Goal: Task Accomplishment & Management: Complete application form

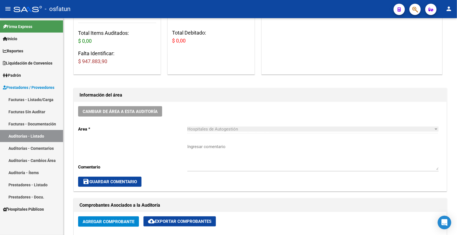
click at [31, 100] on link "Facturas - Listado/Carga" at bounding box center [31, 99] width 63 height 12
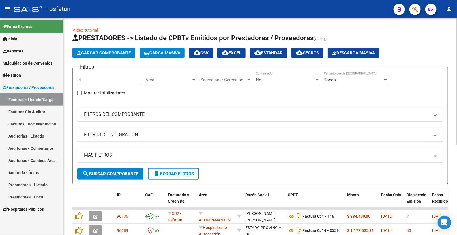
click at [98, 58] on button "Cargar Comprobante" at bounding box center [103, 53] width 63 height 10
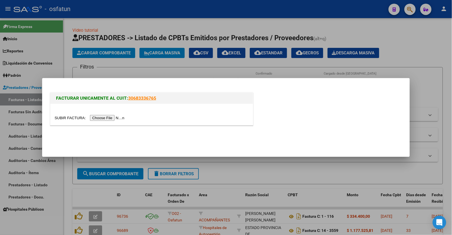
click at [120, 120] on input "file" at bounding box center [91, 118] width 72 height 6
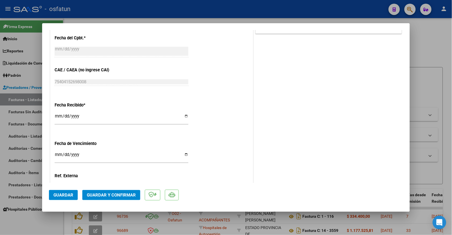
scroll to position [331, 0]
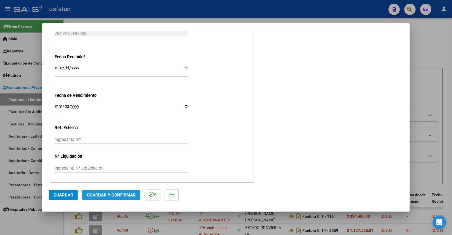
click at [126, 193] on span "Guardar y Confirmar" at bounding box center [111, 194] width 49 height 5
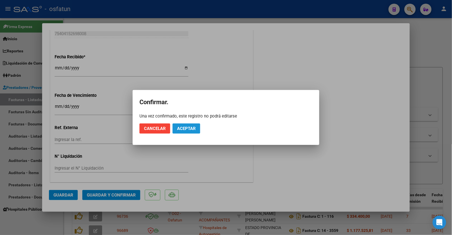
click at [191, 132] on button "Aceptar" at bounding box center [186, 128] width 28 height 10
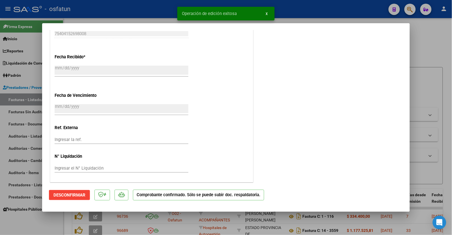
drag, startPoint x: 429, startPoint y: 62, endPoint x: 296, endPoint y: 92, distance: 136.4
click at [429, 61] on div at bounding box center [226, 117] width 452 height 235
type input "$ 0,00"
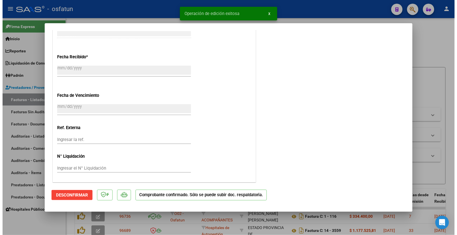
scroll to position [374, 0]
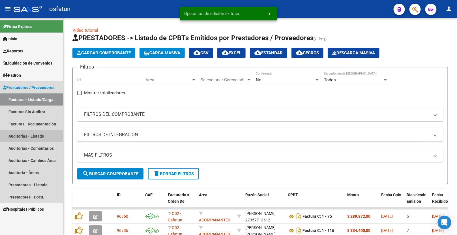
click at [28, 135] on link "Auditorías - Listado" at bounding box center [31, 136] width 63 height 12
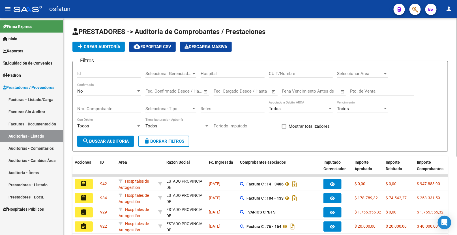
click at [113, 48] on span "add Crear Auditoría" at bounding box center [98, 46] width 43 height 5
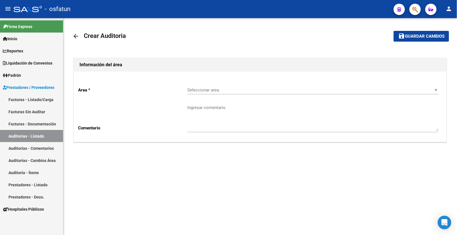
click at [246, 90] on span "Seleccionar area" at bounding box center [310, 89] width 246 height 5
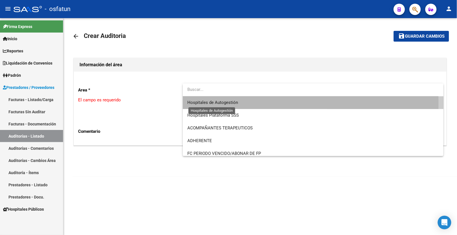
click at [217, 103] on span "Hospitales de Autogestión" at bounding box center [212, 102] width 51 height 5
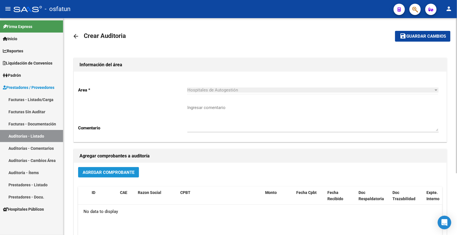
click at [120, 174] on span "Agregar Comprobante" at bounding box center [109, 172] width 52 height 5
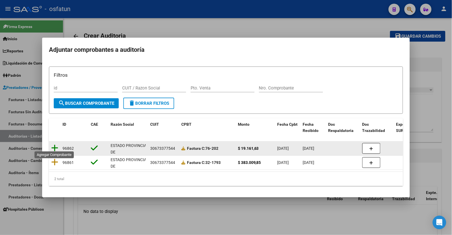
click at [55, 144] on icon at bounding box center [54, 148] width 7 height 8
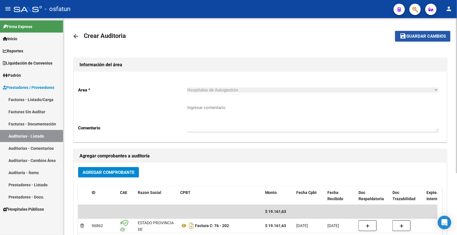
click at [432, 34] on span "Guardar cambios" at bounding box center [426, 36] width 40 height 5
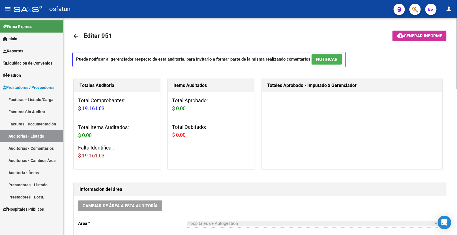
click at [270, 29] on mat-toolbar-row "arrow_back Editar 951" at bounding box center [218, 36] width 293 height 18
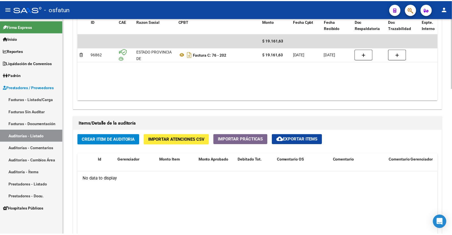
scroll to position [408, 0]
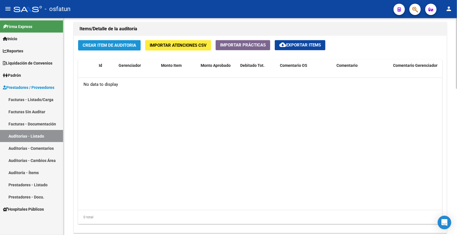
click at [124, 46] on span "Crear Item de Auditoria" at bounding box center [109, 45] width 53 height 5
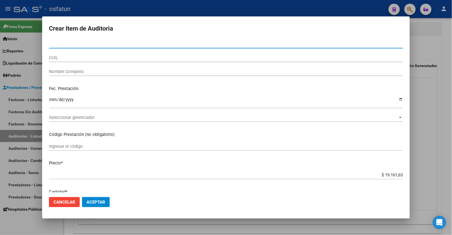
paste input "37505673"
type input "37505673"
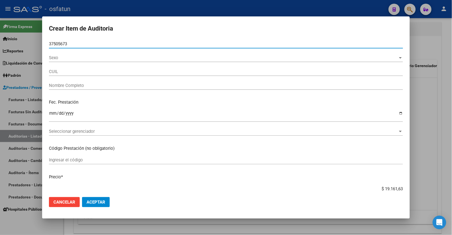
type input "23375056739"
type input "[PERSON_NAME] [PERSON_NAME]"
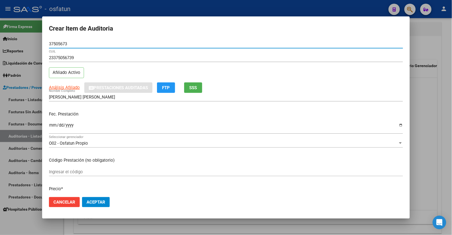
type input "37505673"
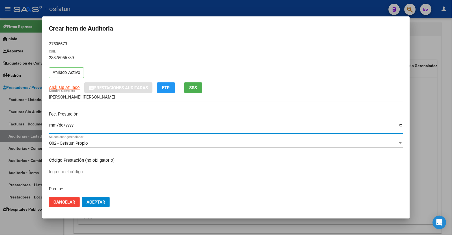
click at [53, 125] on input "Ingresar la fecha" at bounding box center [226, 127] width 354 height 9
type input "[DATE]"
click at [55, 172] on input "Ingresar el código" at bounding box center [226, 171] width 354 height 5
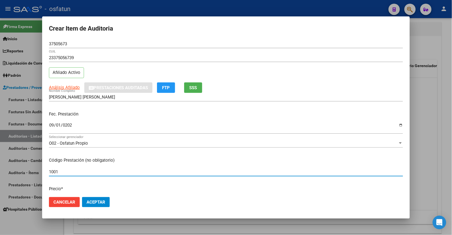
type input "1001"
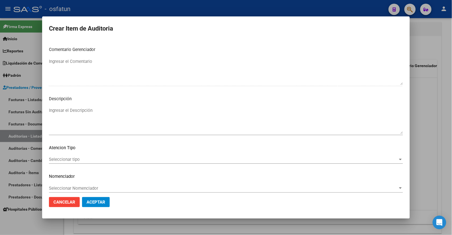
scroll to position [357, 0]
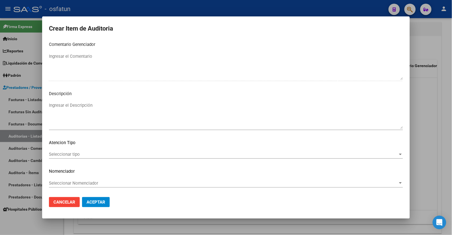
click at [64, 157] on div "Seleccionar tipo Seleccionar tipo" at bounding box center [226, 154] width 354 height 8
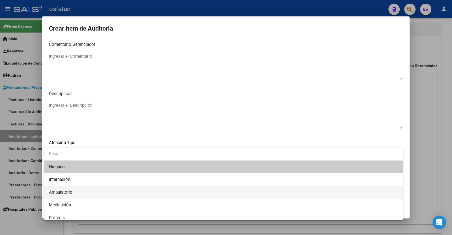
click at [72, 191] on span "Ambulatorio" at bounding box center [223, 192] width 349 height 13
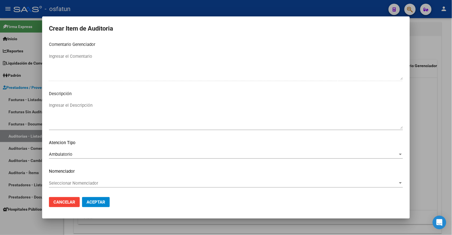
click at [77, 187] on div "Seleccionar Nomenclador Seleccionar Nomenclador" at bounding box center [226, 183] width 354 height 8
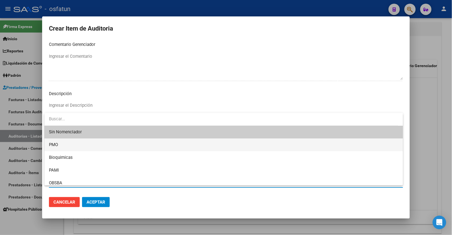
click at [58, 147] on span "PMO" at bounding box center [223, 144] width 349 height 13
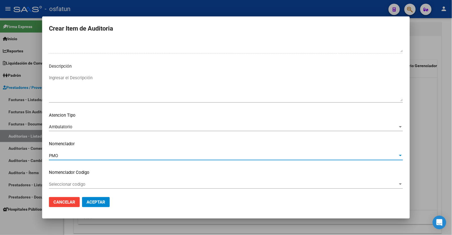
click at [99, 201] on span "Aceptar" at bounding box center [96, 201] width 19 height 5
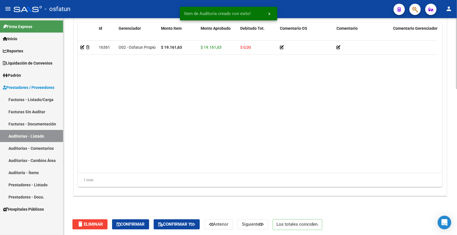
scroll to position [448, 0]
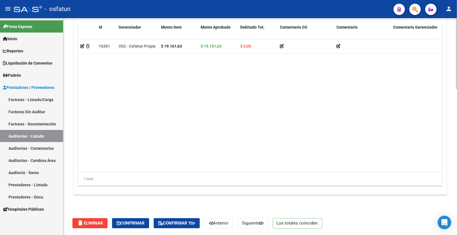
click at [174, 216] on div "delete Eliminar Confirmar Confirmar y Anterior Siguiente Los totales coinciden." at bounding box center [262, 223] width 380 height 24
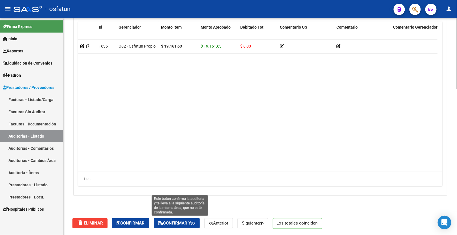
click at [175, 221] on span "Confirmar y" at bounding box center [176, 222] width 37 height 5
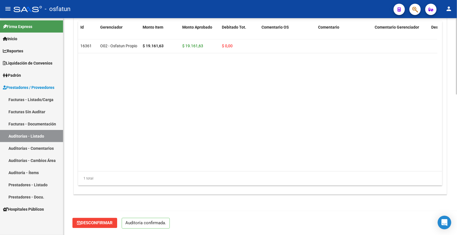
scroll to position [397, 0]
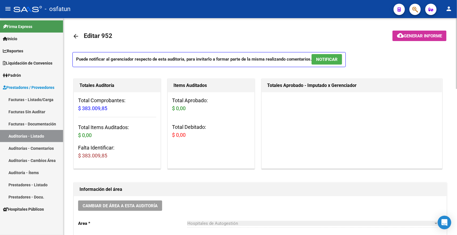
click at [418, 39] on button "cloud_download Generar informe" at bounding box center [419, 36] width 54 height 10
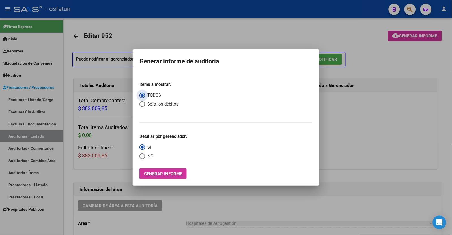
click at [154, 173] on span "Generar informe" at bounding box center [163, 173] width 38 height 5
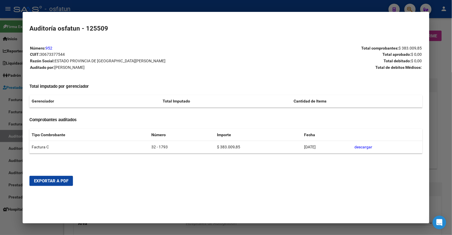
click at [42, 178] on span "Exportar a PDF" at bounding box center [51, 180] width 34 height 5
